Goal: Information Seeking & Learning: Learn about a topic

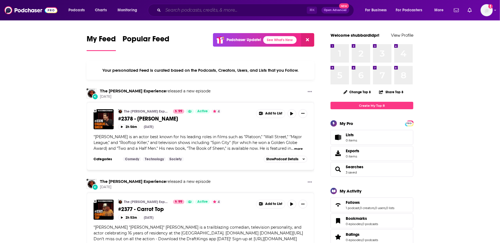
click at [190, 12] on input "Search podcasts, credits, & more..." at bounding box center [235, 10] width 144 height 9
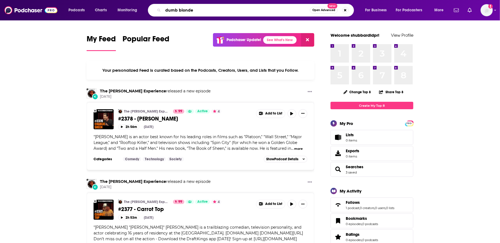
type input "dumb blonde"
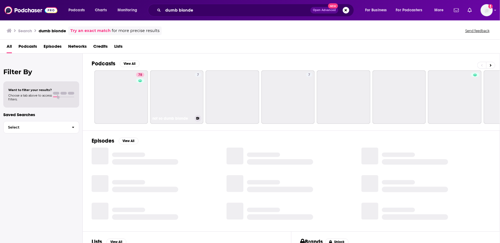
scroll to position [25, 0]
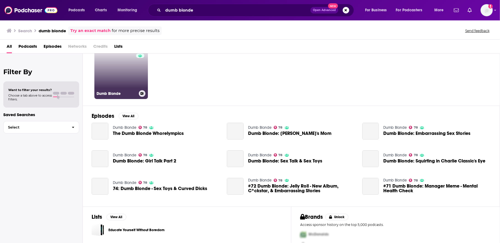
click at [125, 70] on link "78 Dumb Blonde" at bounding box center [120, 72] width 53 height 53
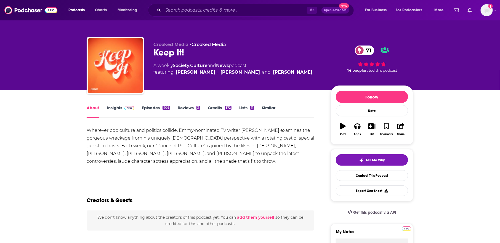
click at [116, 109] on link "Insights" at bounding box center [120, 111] width 27 height 13
